Goal: Find specific page/section: Find specific page/section

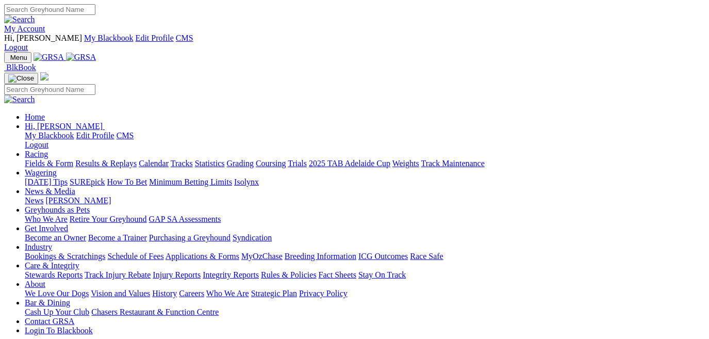
click at [82, 270] on link "Stewards Reports" at bounding box center [54, 274] width 58 height 9
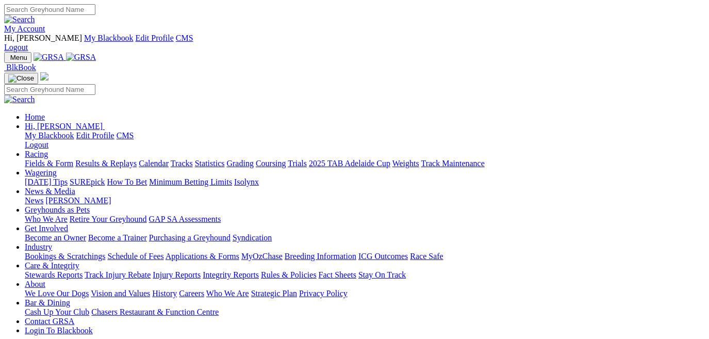
click at [79, 261] on link "Care & Integrity" at bounding box center [52, 265] width 55 height 9
click at [80, 270] on link "Stewards Reports" at bounding box center [54, 274] width 58 height 9
